Goal: Find contact information: Find contact information

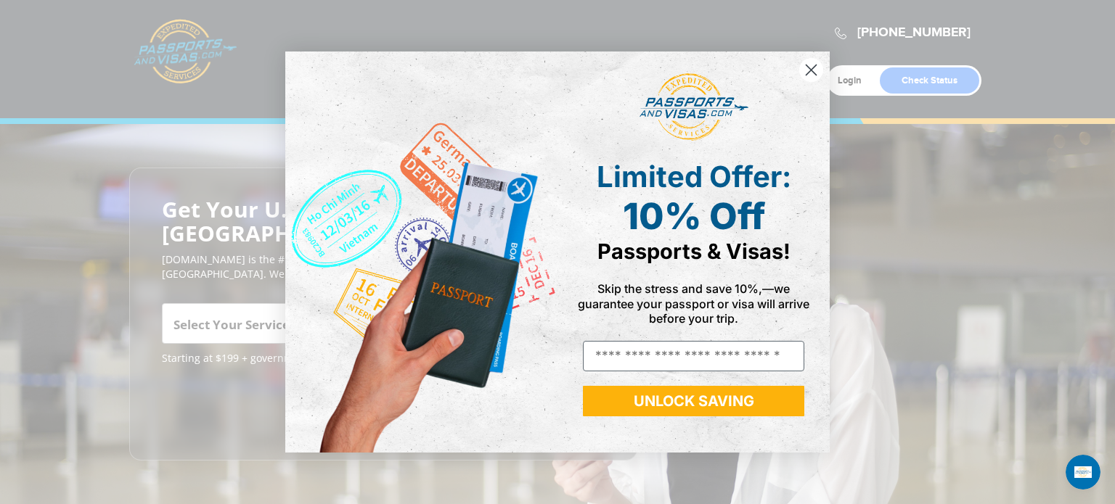
click at [809, 72] on icon "Close dialog" at bounding box center [811, 70] width 10 height 10
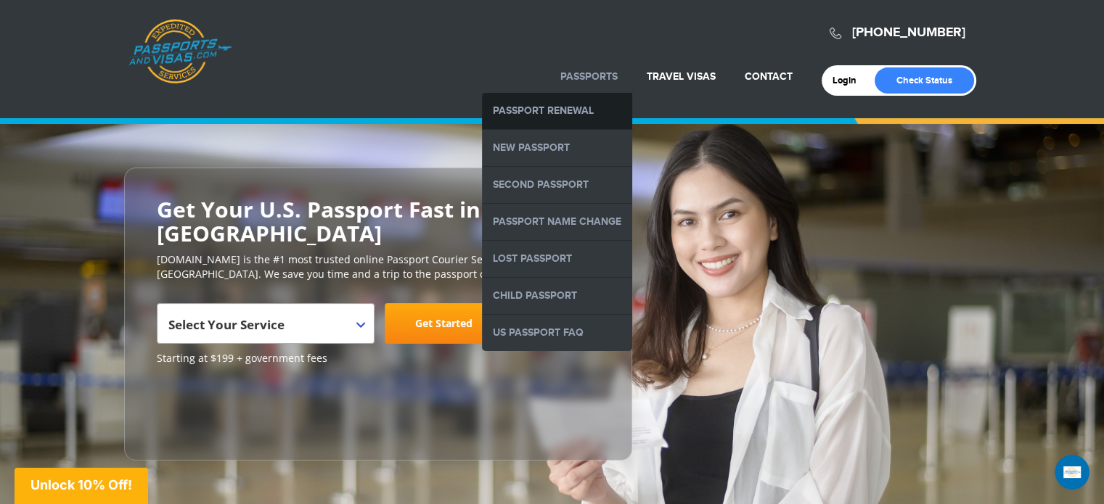
click at [549, 113] on link "Passport Renewal" at bounding box center [557, 111] width 150 height 36
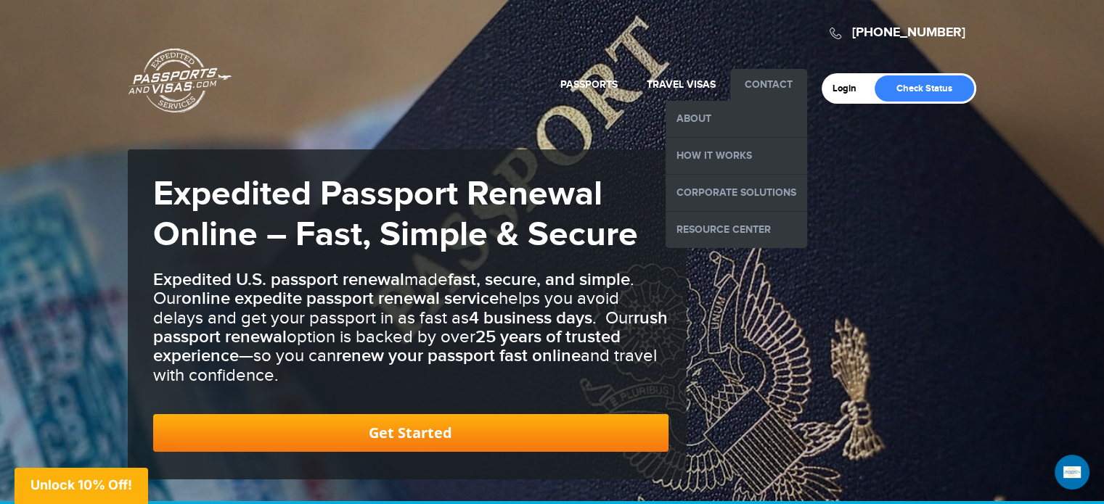
click at [772, 81] on link "Contact" at bounding box center [769, 84] width 48 height 12
